Goal: Use online tool/utility: Utilize a website feature to perform a specific function

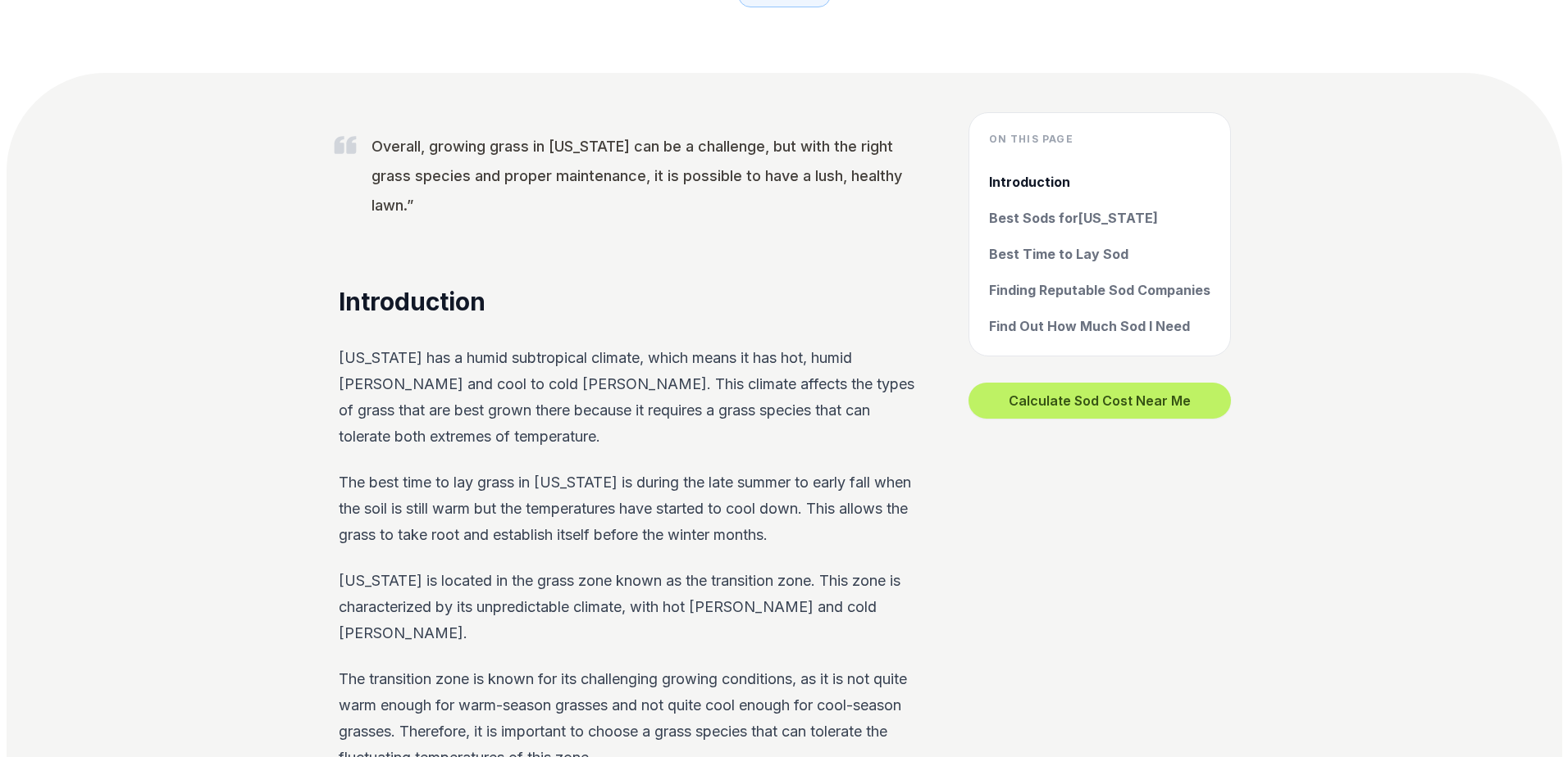
scroll to position [491, 0]
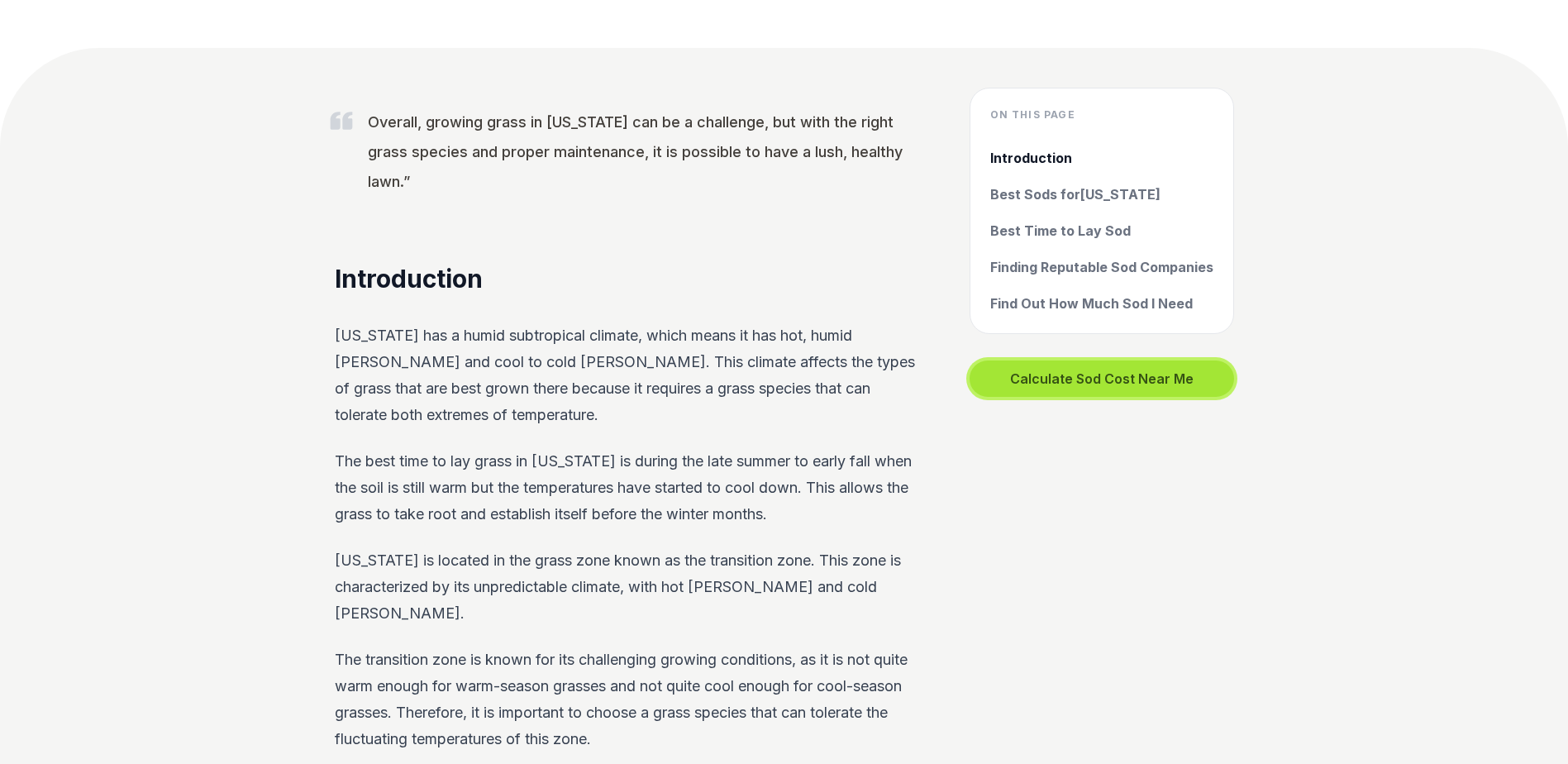
click at [1118, 379] on button "Calculate Sod Cost Near Me" at bounding box center [1101, 378] width 264 height 36
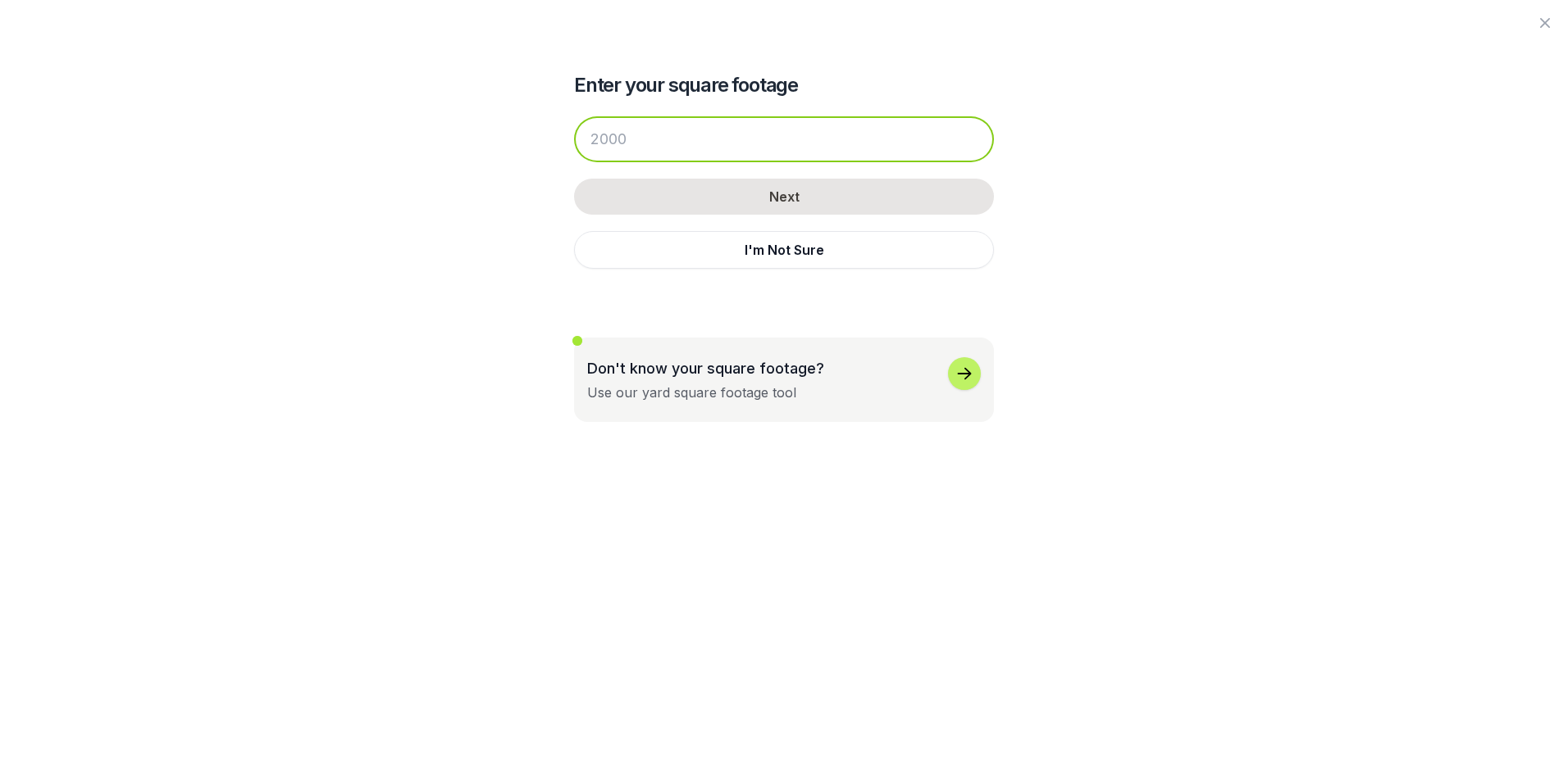
drag, startPoint x: 636, startPoint y: 139, endPoint x: 574, endPoint y: 149, distance: 62.8
click at [574, 149] on div at bounding box center [784, 140] width 420 height 46
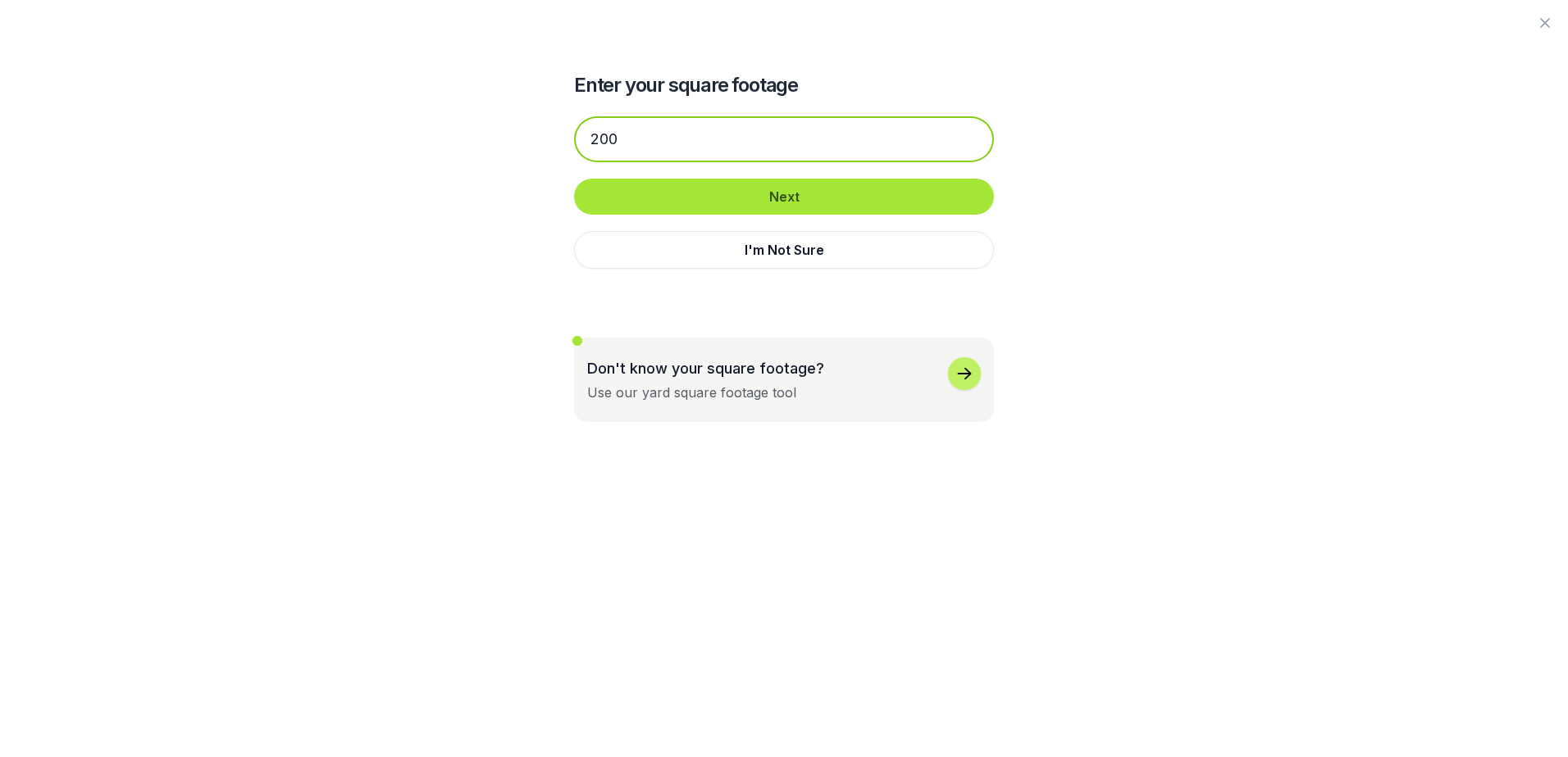
type input "200"
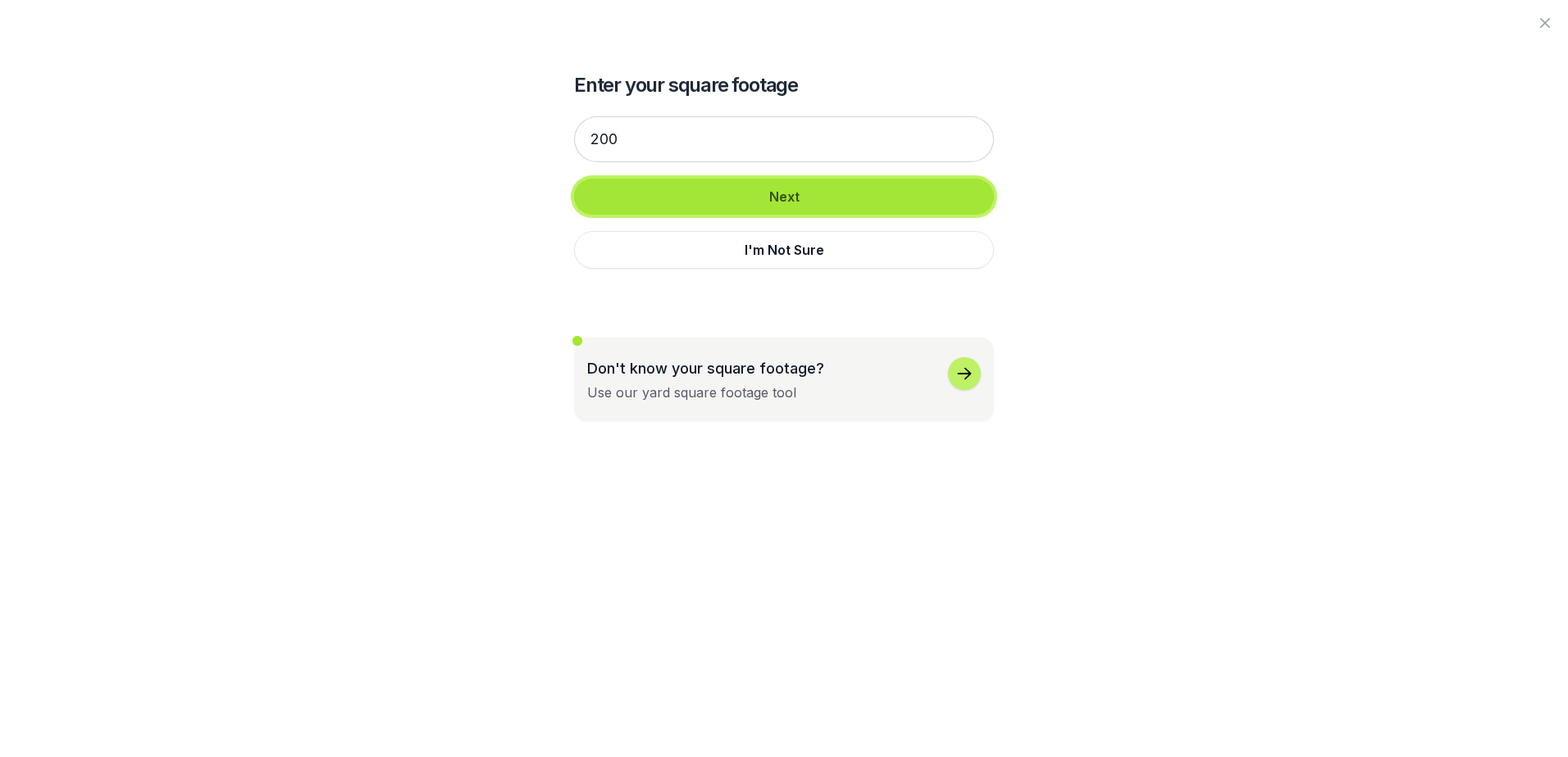
click at [786, 194] on button "Next" at bounding box center [784, 196] width 420 height 36
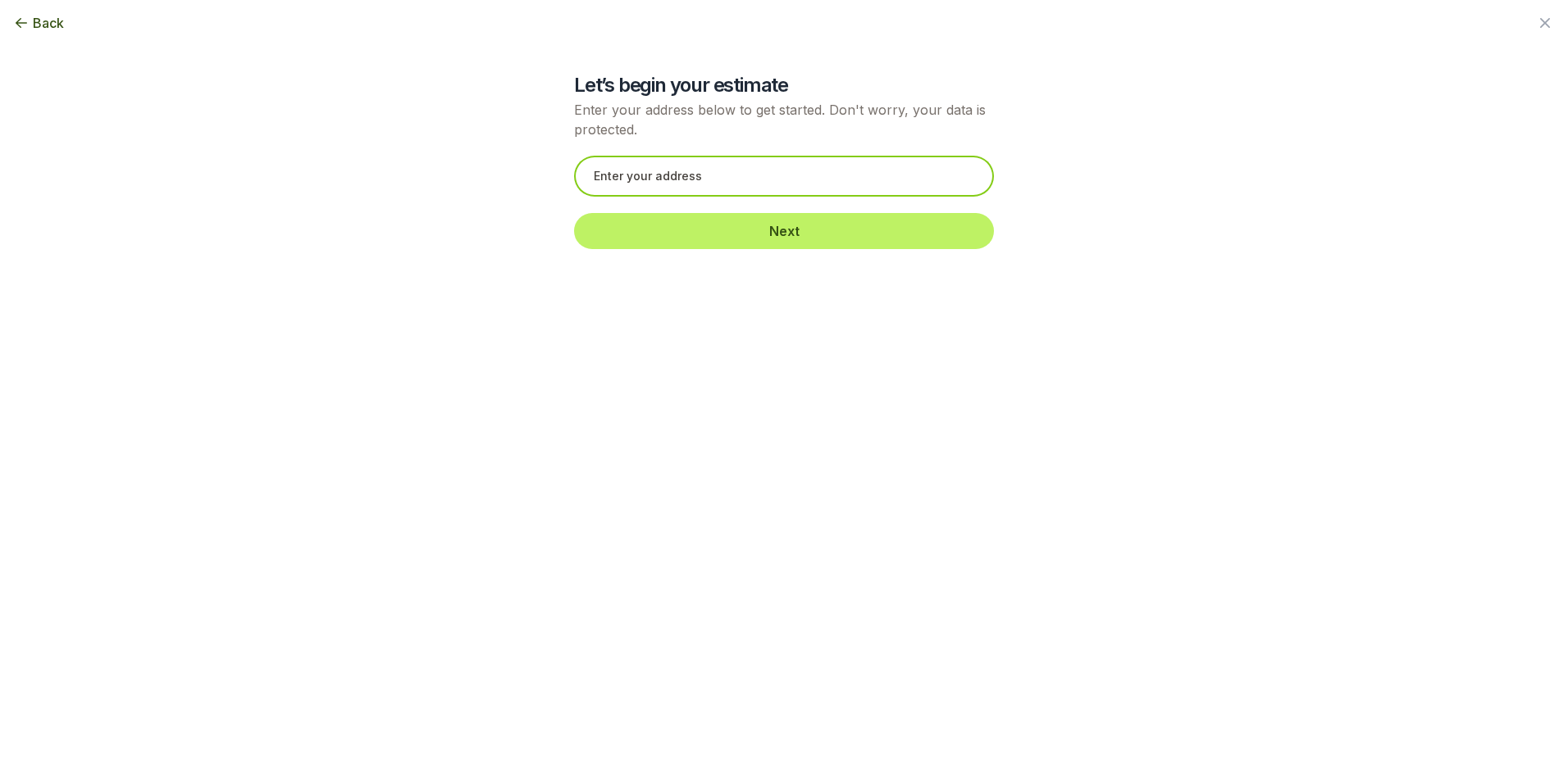
click at [673, 180] on input "text" at bounding box center [784, 176] width 420 height 41
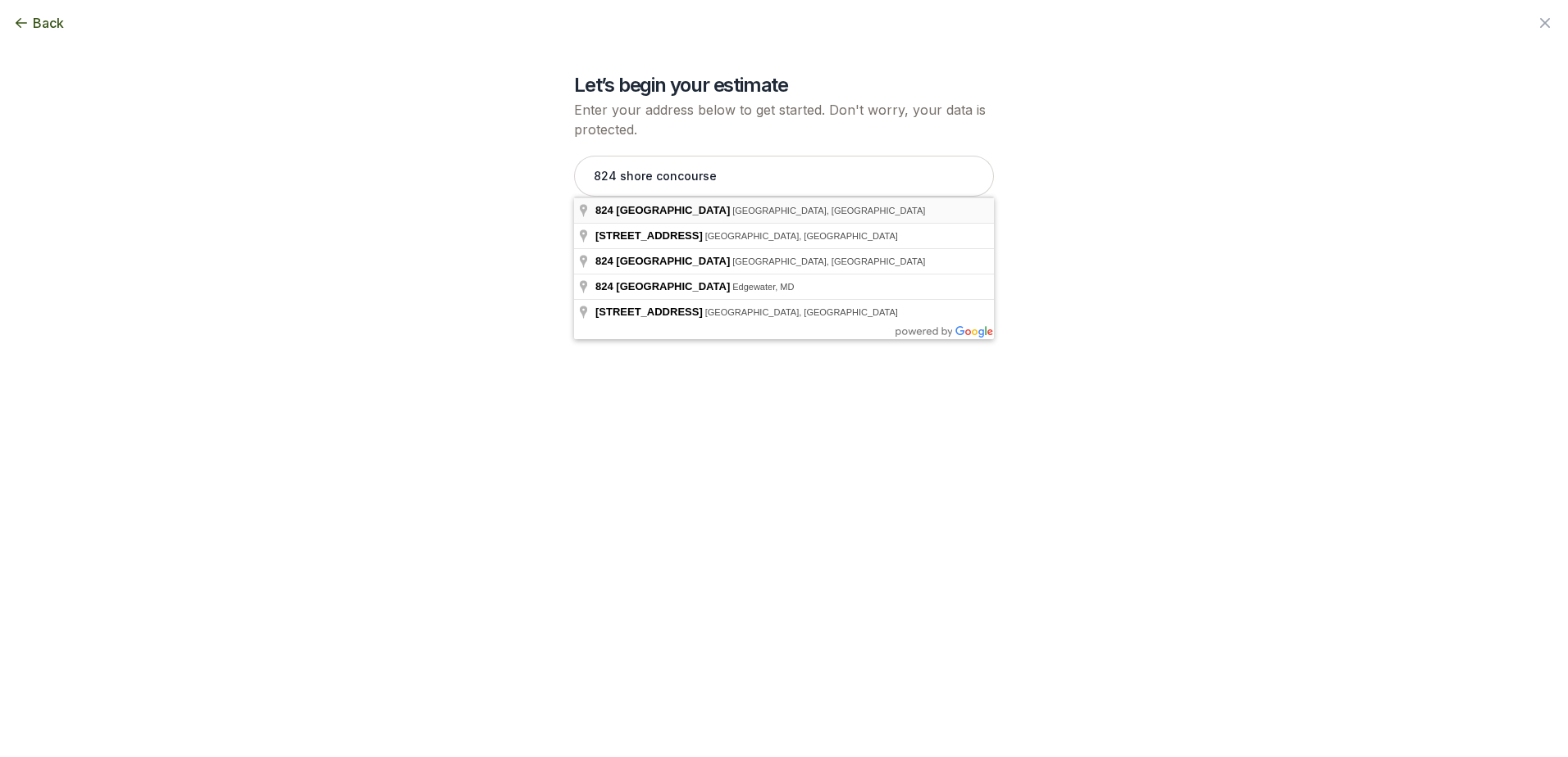
type input "[STREET_ADDRESS]"
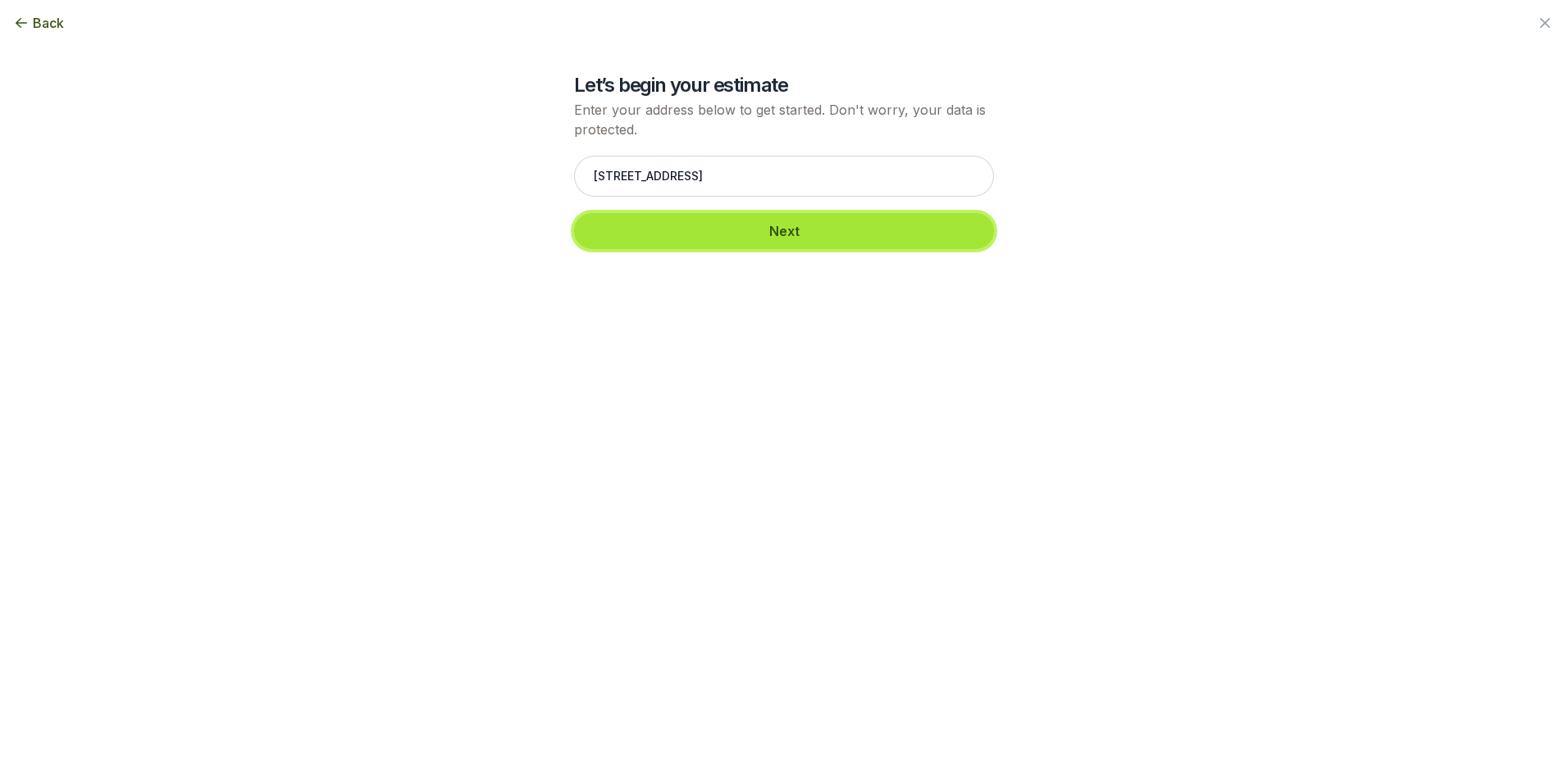
click at [754, 231] on button "Next" at bounding box center [784, 231] width 420 height 36
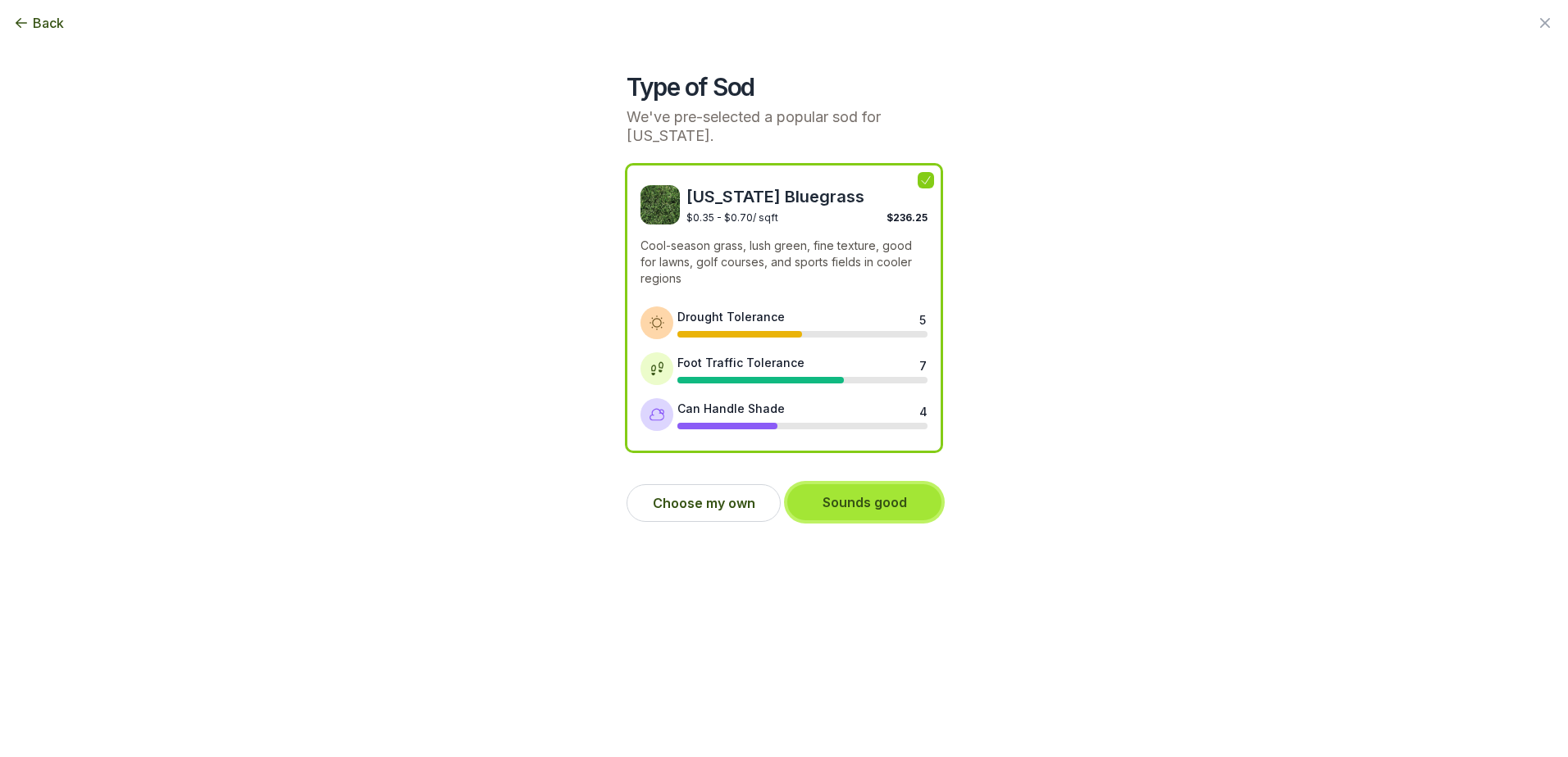
click at [862, 502] on button "Sounds good" at bounding box center [864, 502] width 154 height 36
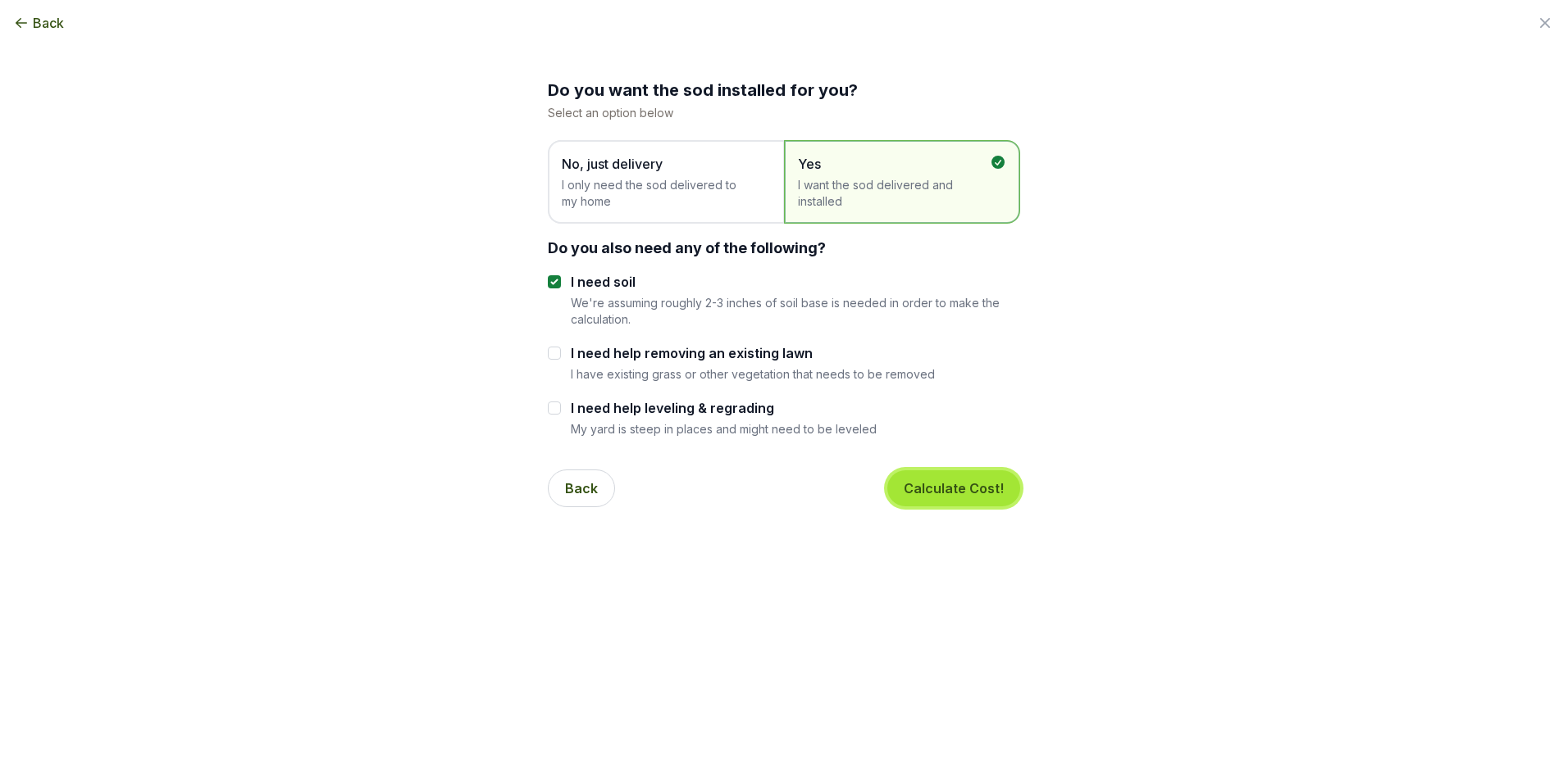
click at [960, 491] on button "Calculate Cost!" at bounding box center [953, 488] width 133 height 36
